Goal: Browse casually

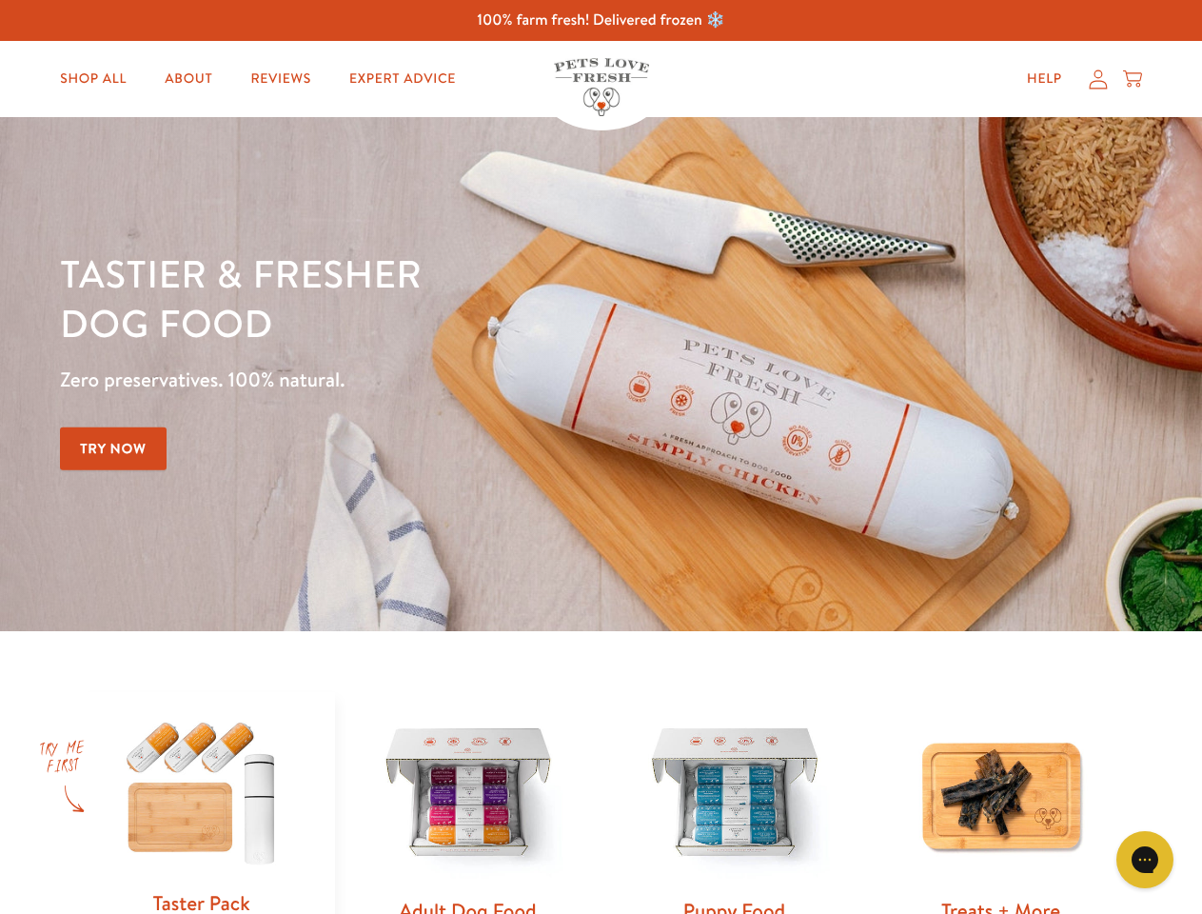
click at [601, 457] on div "Tastier & fresher dog food Zero preservatives. 100% natural. Try Now" at bounding box center [421, 373] width 722 height 251
click at [1145, 860] on icon "Gorgias live chat" at bounding box center [1145, 859] width 18 height 18
